Goal: Task Accomplishment & Management: Use online tool/utility

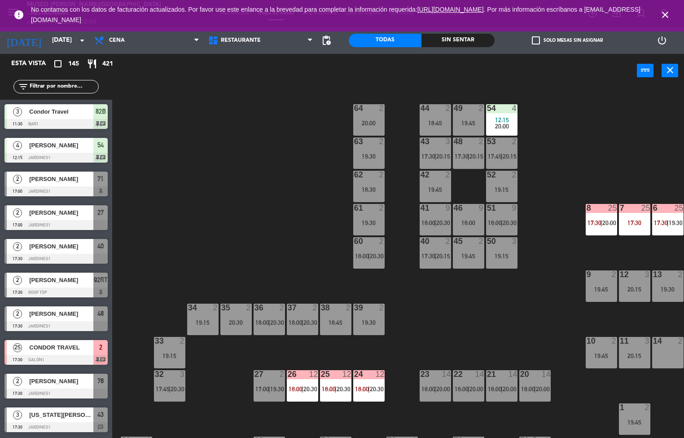
click at [269, 186] on div "44 2 18:45 49 2 19:45 54 4 12:15 20:00 64 2 20:00 48 2 17:30 | 20:15 53 2 17:45…" at bounding box center [401, 263] width 565 height 350
click at [549, 185] on div "44 2 18:45 49 2 19:45 54 4 12:15 20:00 64 2 20:00 48 2 17:30 | 20:15 53 2 17:45…" at bounding box center [401, 263] width 565 height 350
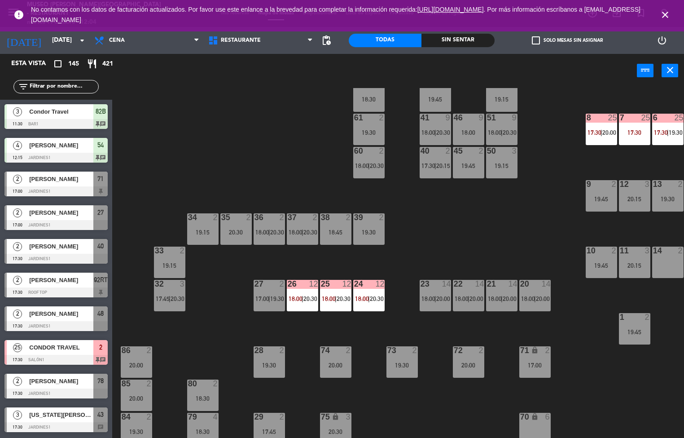
click at [549, 185] on div "44 2 18:45 49 2 19:45 54 4 12:15 20:00 64 2 20:00 48 2 17:30 | 20:15 53 2 17:45…" at bounding box center [401, 263] width 565 height 350
click at [550, 182] on div "44 2 18:45 49 2 19:45 54 4 12:15 20:00 64 2 20:00 48 2 17:30 | 20:15 53 2 17:45…" at bounding box center [401, 263] width 565 height 350
click at [546, 111] on div "44 2 18:45 49 2 19:45 54 4 12:15 20:00 64 2 20:00 48 2 17:30 | 20:15 53 2 17:45…" at bounding box center [401, 263] width 565 height 350
click at [545, 92] on div "44 2 18:45 49 2 19:45 54 4 12:15 20:00 64 2 20:00 48 2 17:30 | 20:15 53 2 17:45…" at bounding box center [401, 263] width 565 height 350
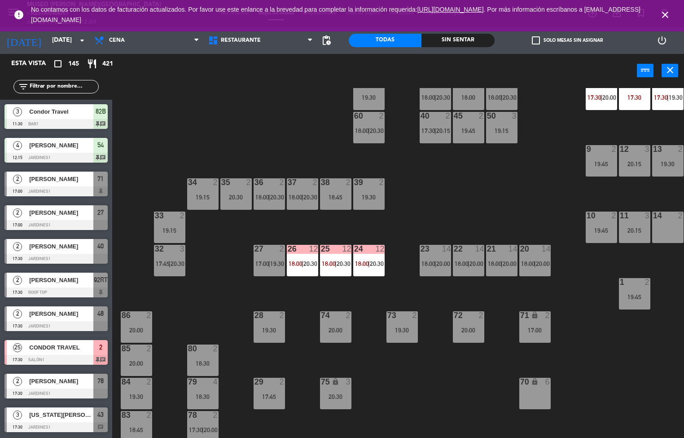
click at [460, 357] on div "44 2 18:45 49 2 19:45 54 4 12:15 20:00 64 2 20:00 48 2 17:30 | 20:15 53 2 17:45…" at bounding box center [401, 263] width 565 height 350
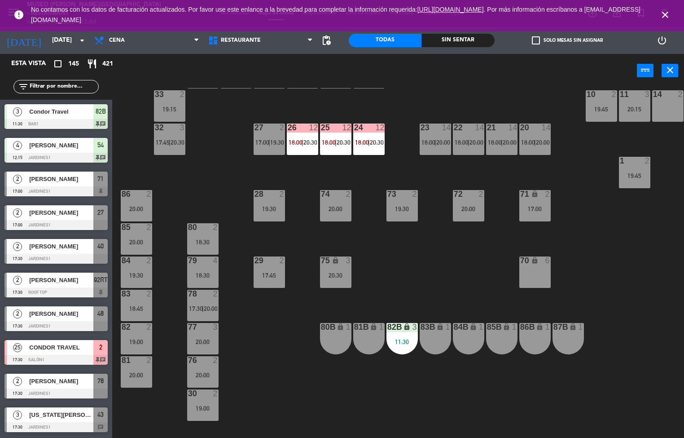
click at [449, 254] on div "44 2 18:45 49 2 19:45 54 4 12:15 20:00 64 2 20:00 48 2 17:30 | 20:15 53 2 17:45…" at bounding box center [401, 263] width 565 height 350
click at [441, 323] on icon "lock" at bounding box center [441, 327] width 8 height 8
click at [435, 339] on div "83B lock 1" at bounding box center [435, 338] width 31 height 31
click at [432, 368] on div "44 2 18:45 49 2 19:45 54 4 12:15 20:00 64 2 20:00 48 2 17:30 | 20:15 53 2 17:45…" at bounding box center [401, 263] width 565 height 350
click at [430, 393] on div "44 2 18:45 49 2 19:45 54 4 12:15 20:00 64 2 20:00 48 2 17:30 | 20:15 53 2 17:45…" at bounding box center [401, 263] width 565 height 350
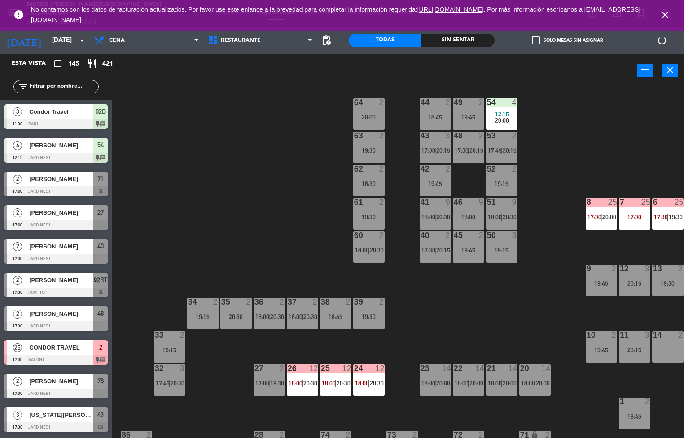
scroll to position [0, 0]
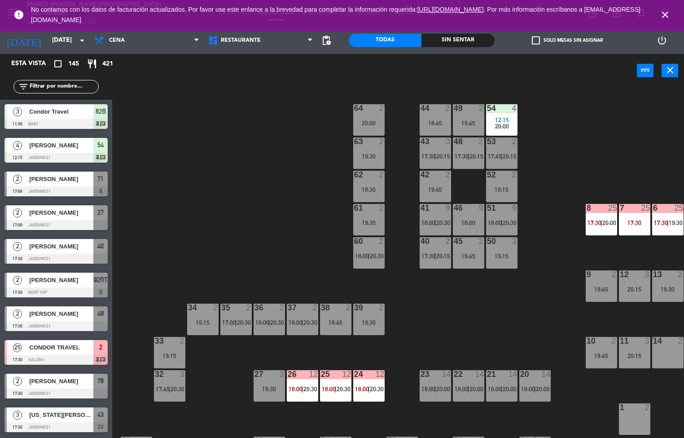
click at [507, 115] on div "54 4 12:15 20:00" at bounding box center [501, 119] width 31 height 31
click at [506, 116] on span "12:15" at bounding box center [502, 119] width 14 height 7
click at [499, 123] on span "20:00" at bounding box center [502, 126] width 14 height 7
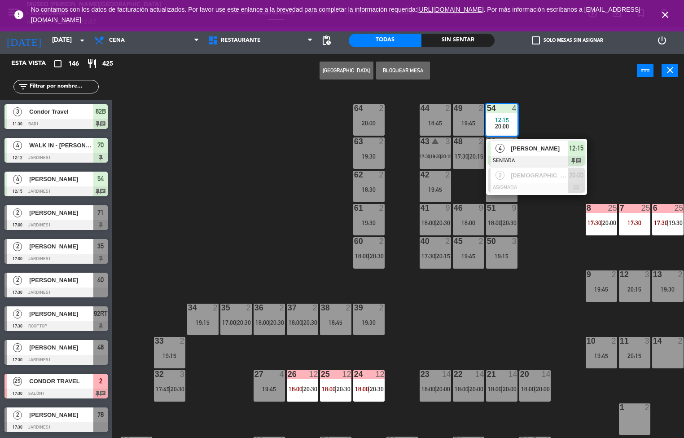
click at [507, 119] on span "12:15" at bounding box center [502, 119] width 14 height 7
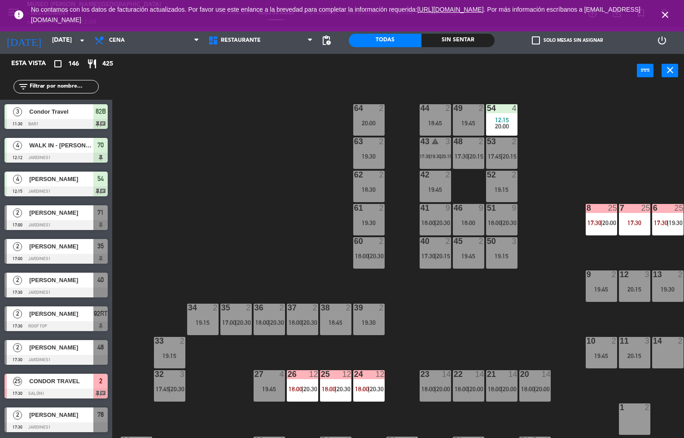
click at [666, 15] on icon "close" at bounding box center [665, 14] width 11 height 11
